Goal: Navigation & Orientation: Find specific page/section

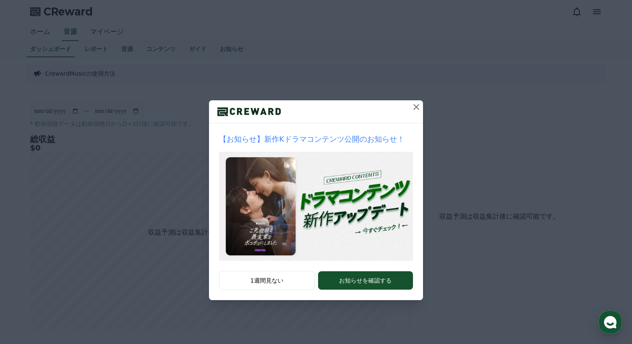
click at [412, 106] on icon at bounding box center [416, 107] width 10 height 10
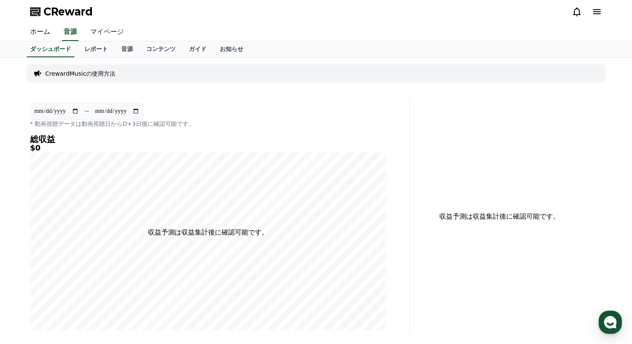
click at [106, 35] on link "マイページ" at bounding box center [107, 32] width 47 height 18
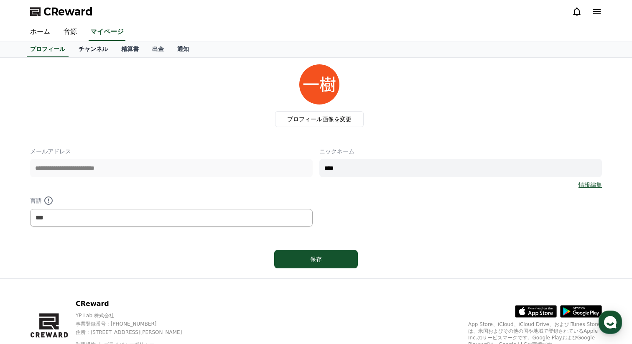
click at [105, 51] on link "チャンネル" at bounding box center [93, 49] width 43 height 16
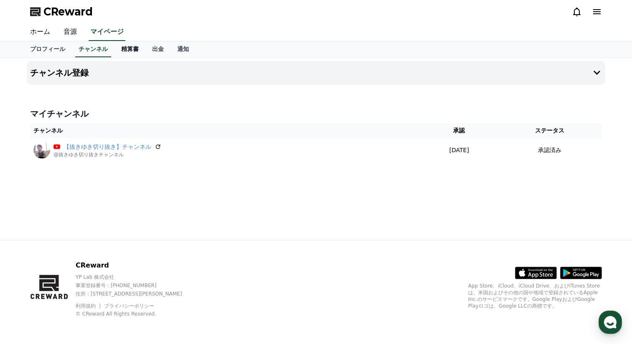
click at [117, 51] on link "精算書" at bounding box center [130, 49] width 31 height 16
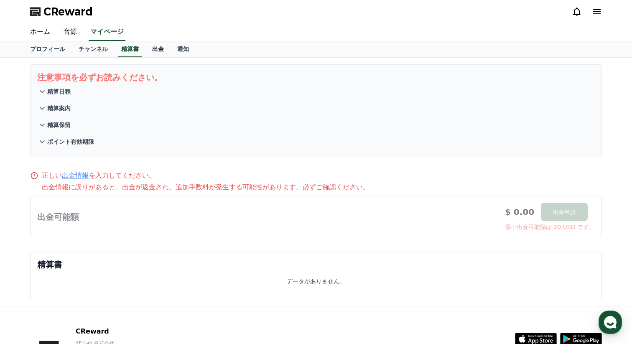
click at [157, 49] on link "出金" at bounding box center [157, 49] width 25 height 16
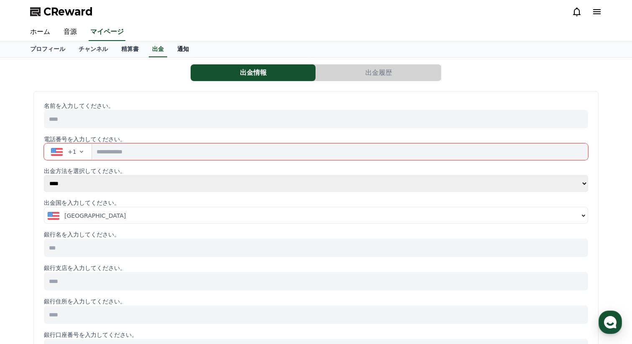
click at [186, 52] on link "通知" at bounding box center [183, 49] width 25 height 16
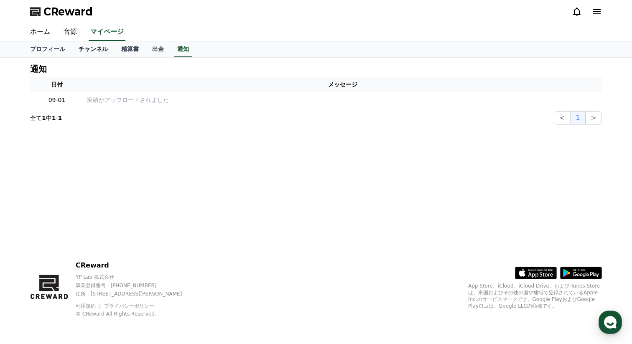
click at [96, 49] on link "チャンネル" at bounding box center [93, 49] width 43 height 16
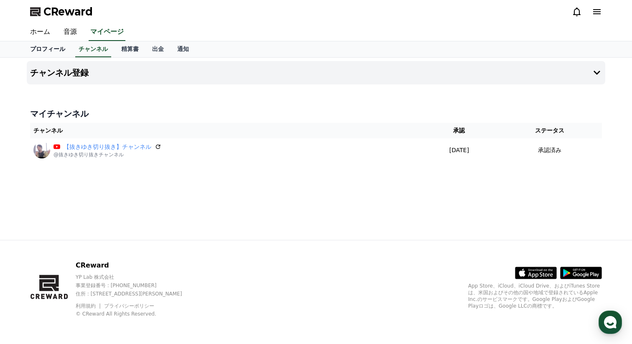
click at [48, 48] on link "プロフィール" at bounding box center [47, 49] width 48 height 16
